Goal: Understand process/instructions: Learn how to perform a task or action

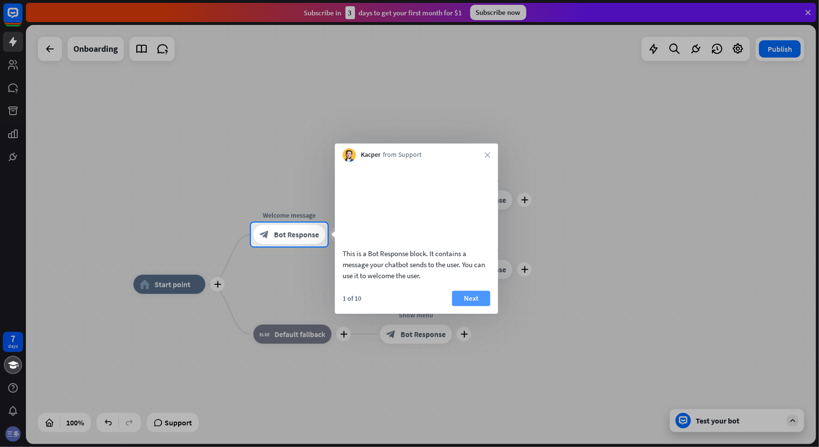
click at [474, 306] on button "Next" at bounding box center [471, 298] width 38 height 15
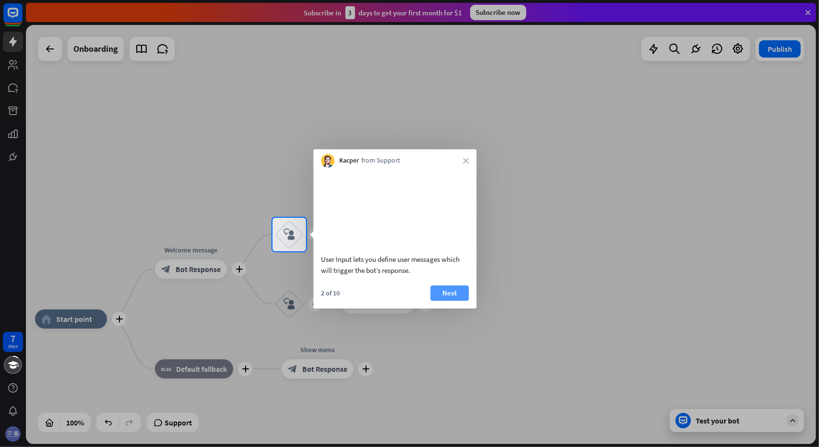
click at [452, 301] on button "Next" at bounding box center [450, 293] width 38 height 15
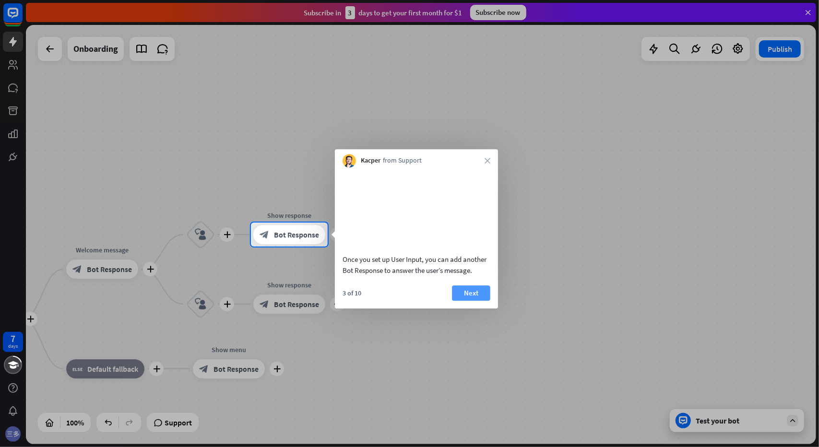
click at [466, 301] on button "Next" at bounding box center [471, 293] width 38 height 15
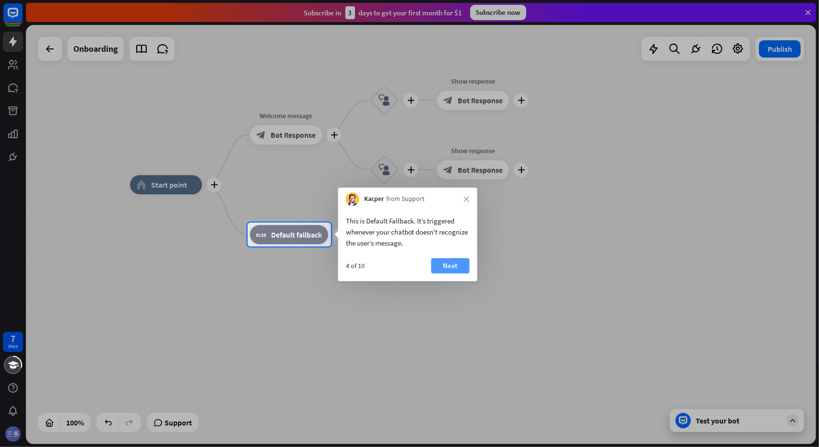
click at [445, 268] on button "Next" at bounding box center [450, 265] width 38 height 15
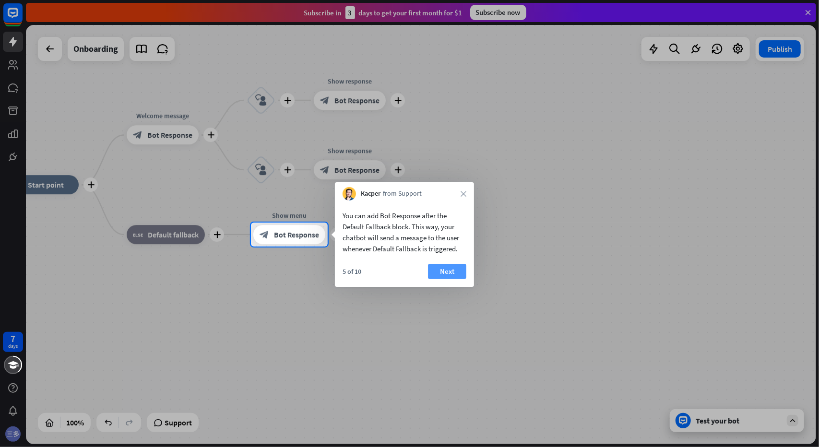
click at [434, 278] on button "Next" at bounding box center [447, 271] width 38 height 15
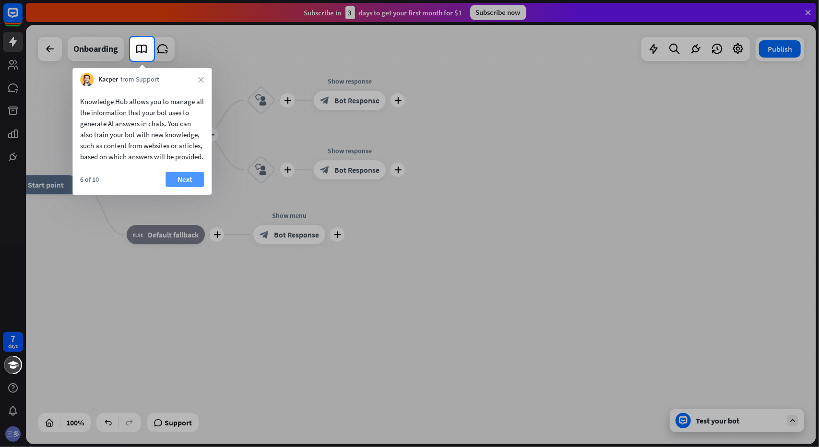
click at [190, 185] on button "Next" at bounding box center [185, 179] width 38 height 15
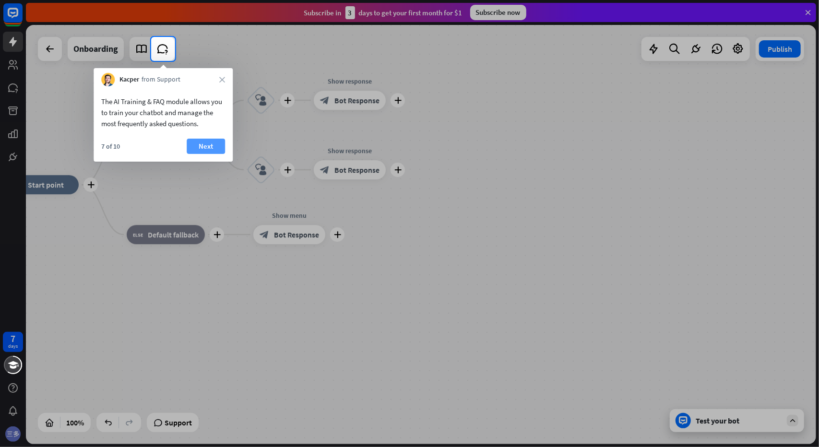
click at [199, 146] on button "Next" at bounding box center [206, 146] width 38 height 15
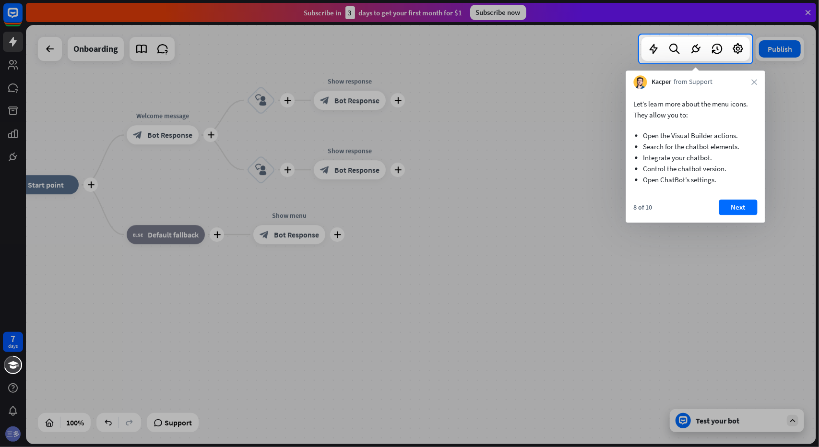
drag, startPoint x: 723, startPoint y: 205, endPoint x: 729, endPoint y: 206, distance: 5.8
click at [723, 205] on button "Next" at bounding box center [738, 207] width 38 height 15
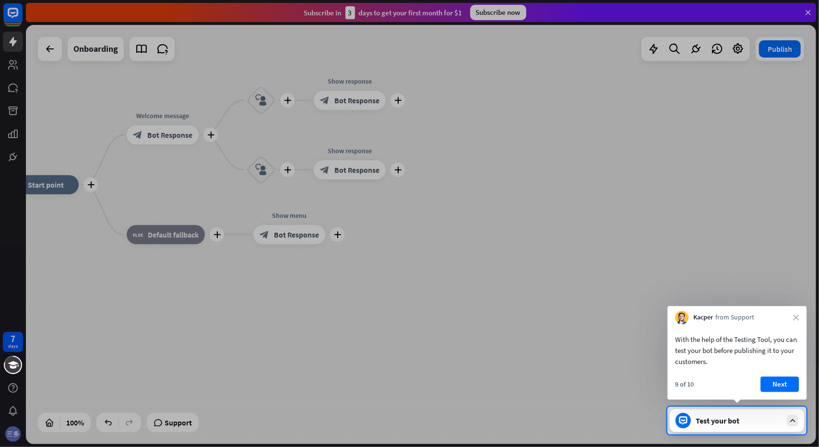
click at [774, 386] on button "Next" at bounding box center [780, 384] width 38 height 15
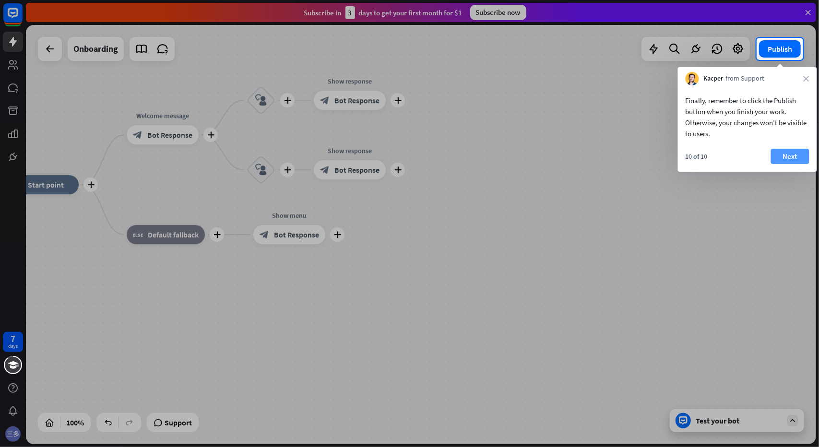
click at [792, 158] on button "Next" at bounding box center [790, 156] width 38 height 15
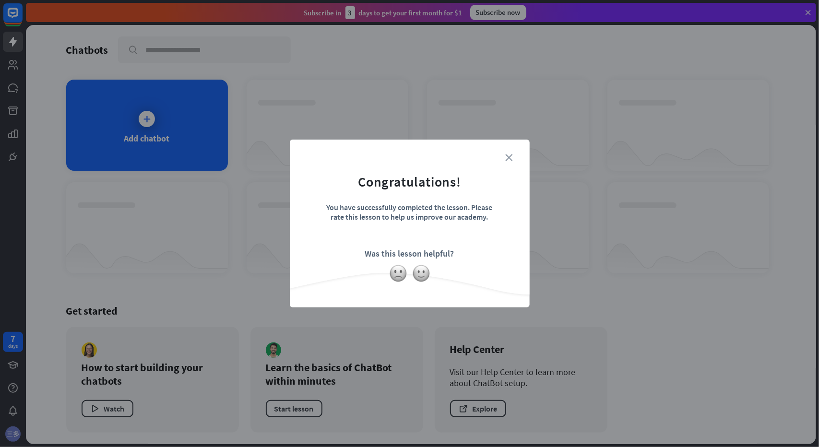
click at [512, 156] on icon "close" at bounding box center [509, 157] width 7 height 7
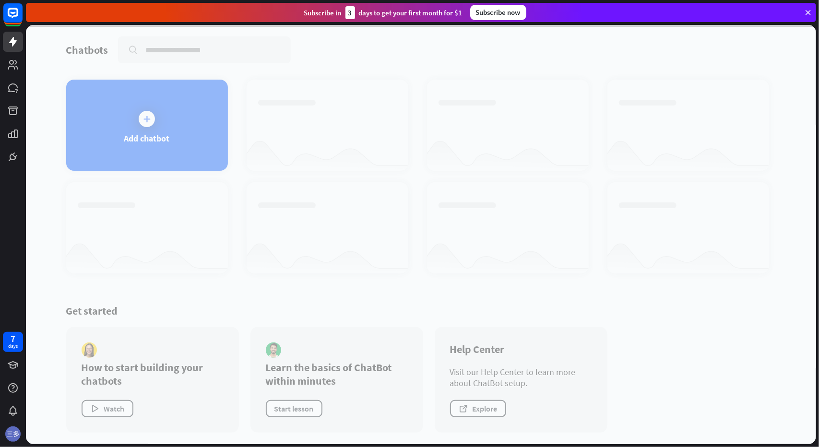
click at [151, 116] on div at bounding box center [421, 234] width 790 height 419
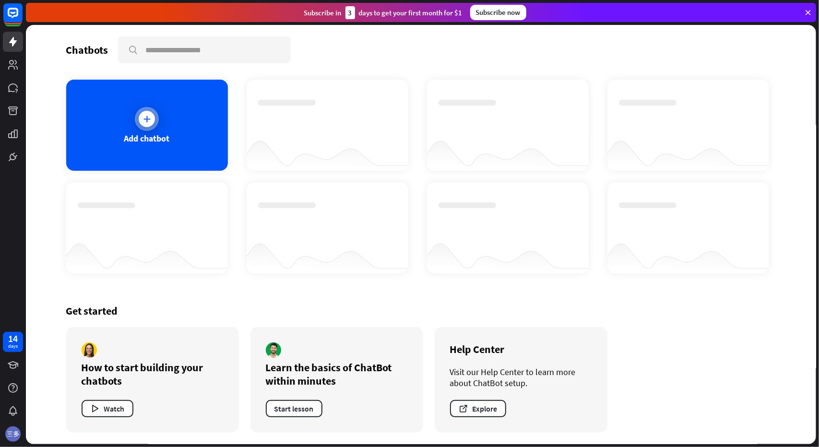
click at [148, 122] on icon at bounding box center [147, 119] width 10 height 10
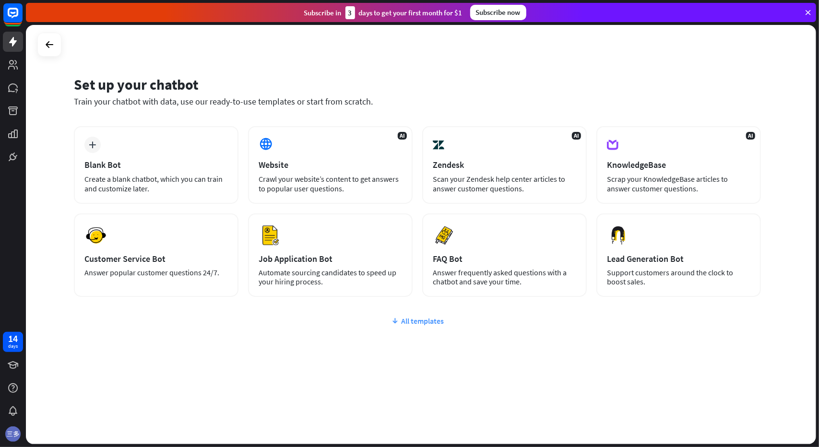
click at [425, 324] on div "All templates" at bounding box center [417, 321] width 687 height 10
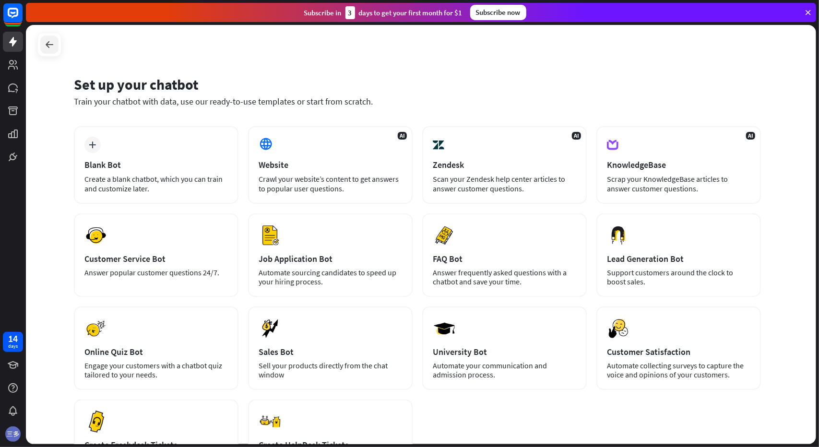
click at [51, 50] on icon at bounding box center [50, 45] width 12 height 12
